Goal: Find specific page/section: Find specific page/section

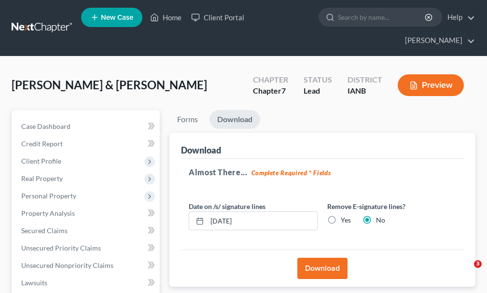
click at [170, 18] on link "Home" at bounding box center [165, 17] width 41 height 17
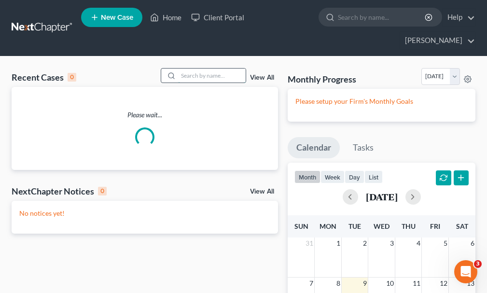
click at [197, 69] on input "search" at bounding box center [212, 76] width 68 height 14
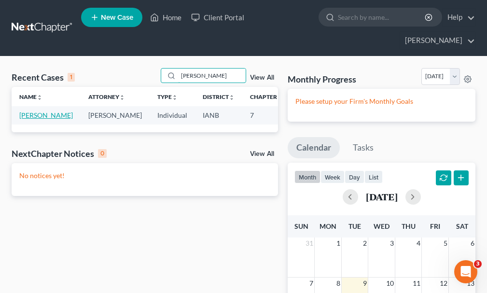
type input "[PERSON_NAME]"
click at [30, 111] on link "[PERSON_NAME]" at bounding box center [46, 115] width 54 height 8
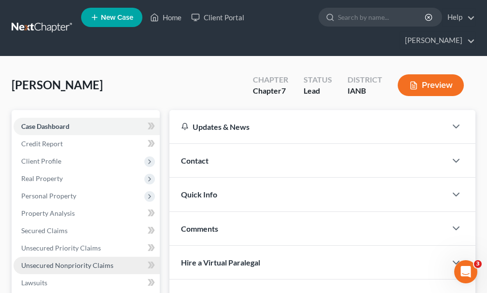
click at [57, 261] on span "Unsecured Nonpriority Claims" at bounding box center [67, 265] width 92 height 8
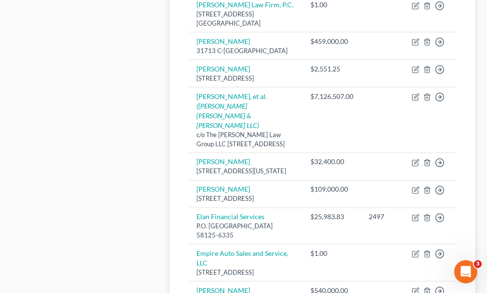
scroll to position [1103, 0]
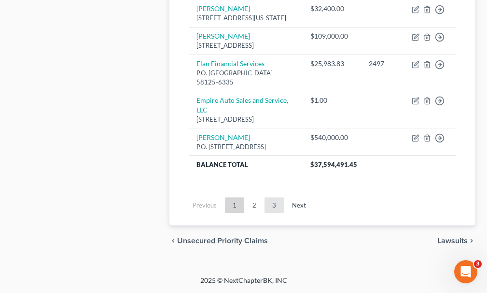
click at [274, 204] on link "3" at bounding box center [274, 205] width 19 height 15
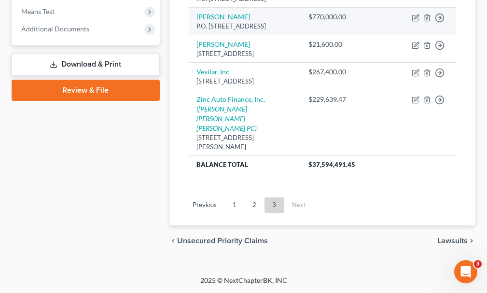
scroll to position [169, 0]
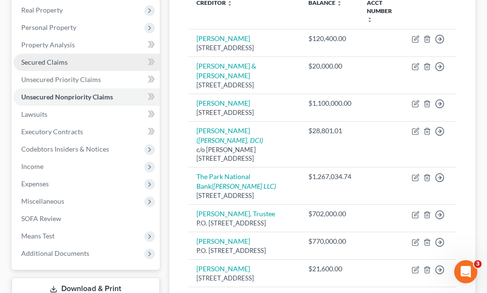
click at [48, 58] on span "Secured Claims" at bounding box center [44, 62] width 46 height 8
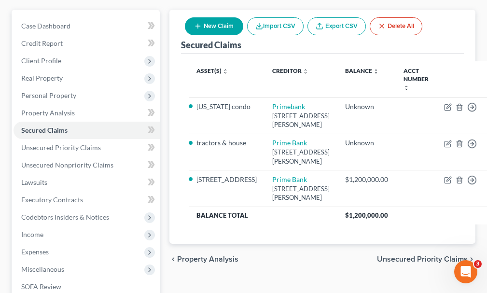
scroll to position [109, 0]
